Goal: Task Accomplishment & Management: Manage account settings

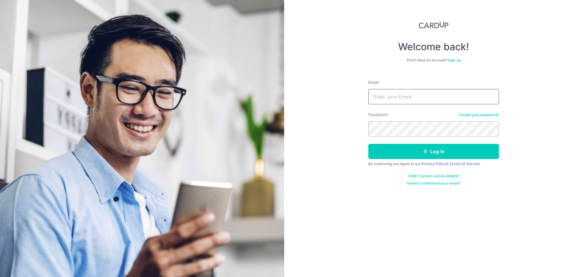
click at [368, 144] on button "Log in" at bounding box center [433, 151] width 131 height 15
type input "[EMAIL_ADDRESS][DOMAIN_NAME]"
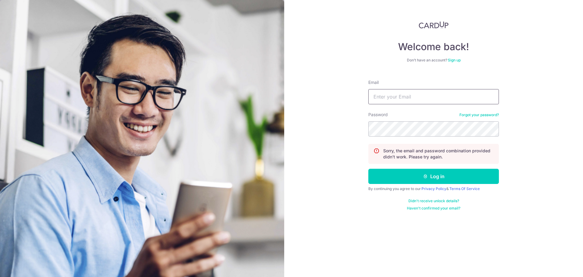
click at [466, 93] on input "Email" at bounding box center [433, 96] width 131 height 15
type input "[EMAIL_ADDRESS][DOMAIN_NAME]"
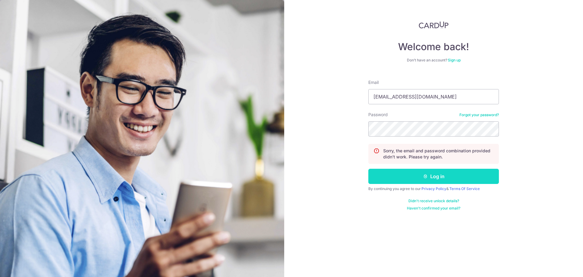
click at [416, 175] on button "Log in" at bounding box center [433, 176] width 131 height 15
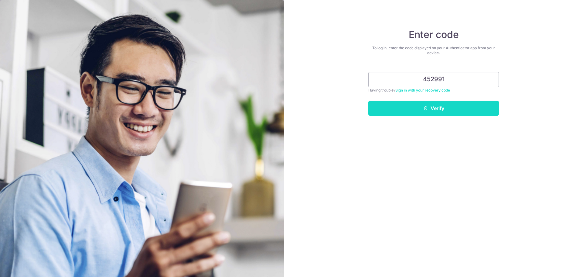
type input "452991"
click at [420, 105] on button "Verify" at bounding box center [433, 108] width 131 height 15
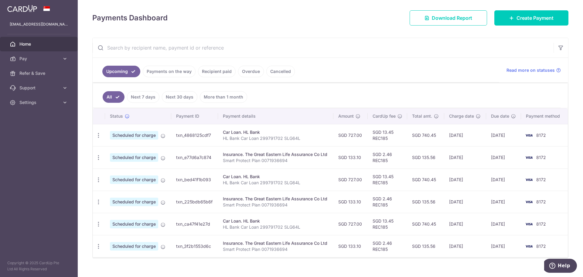
scroll to position [90, 0]
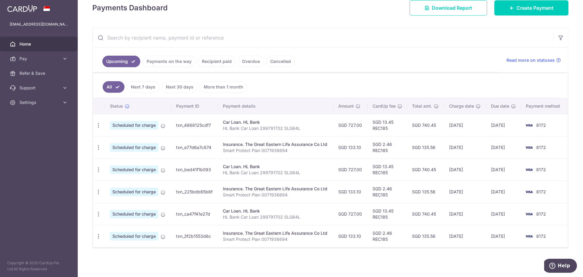
click at [214, 62] on link "Recipient paid" at bounding box center [217, 62] width 38 height 12
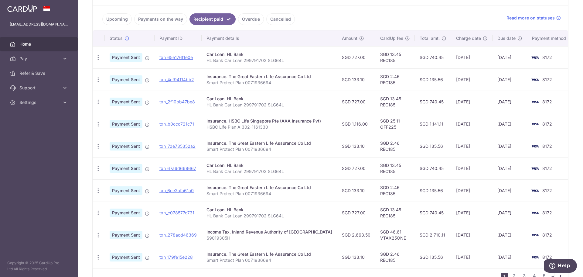
scroll to position [121, 0]
